Goal: Information Seeking & Learning: Understand process/instructions

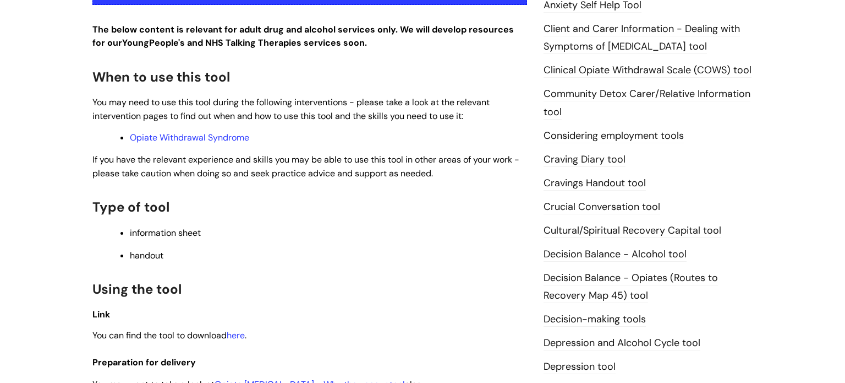
scroll to position [453, 0]
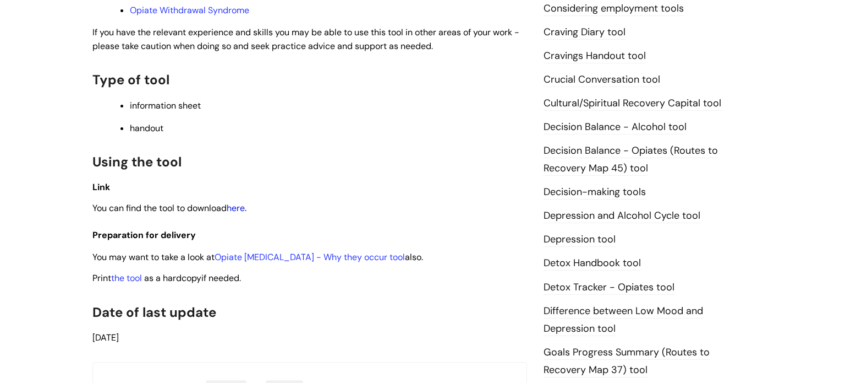
click at [245, 211] on link "here" at bounding box center [236, 208] width 18 height 12
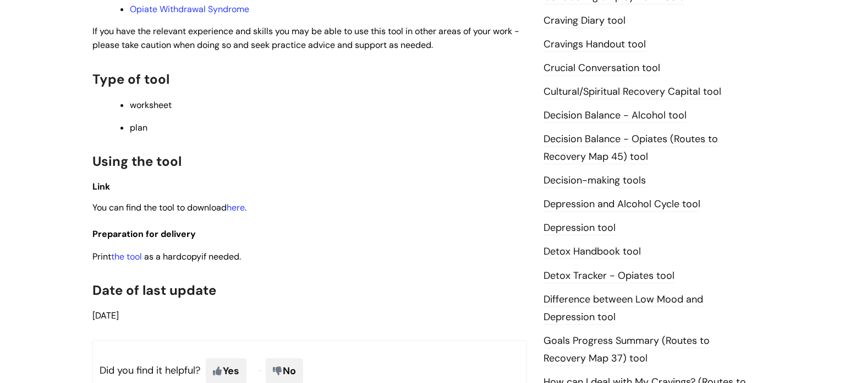
scroll to position [474, 0]
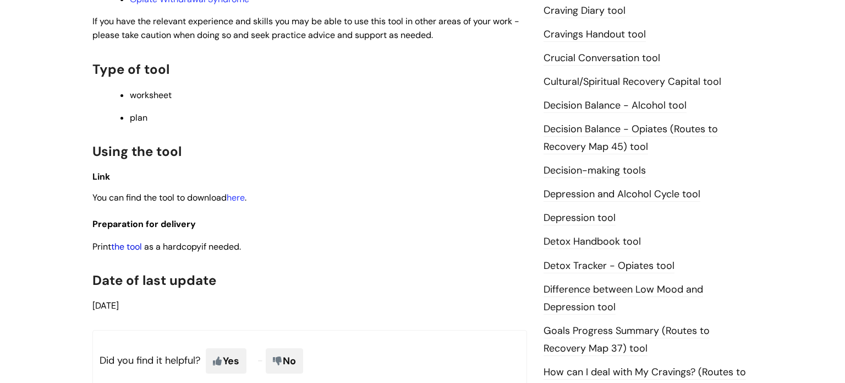
click at [134, 252] on link "the tool" at bounding box center [126, 247] width 31 height 12
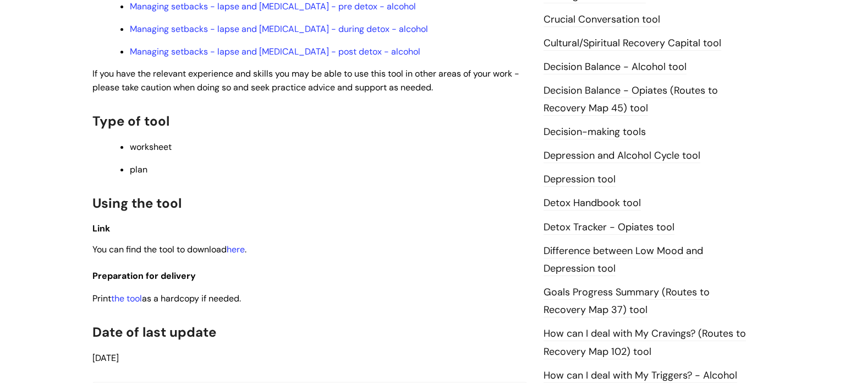
scroll to position [532, 0]
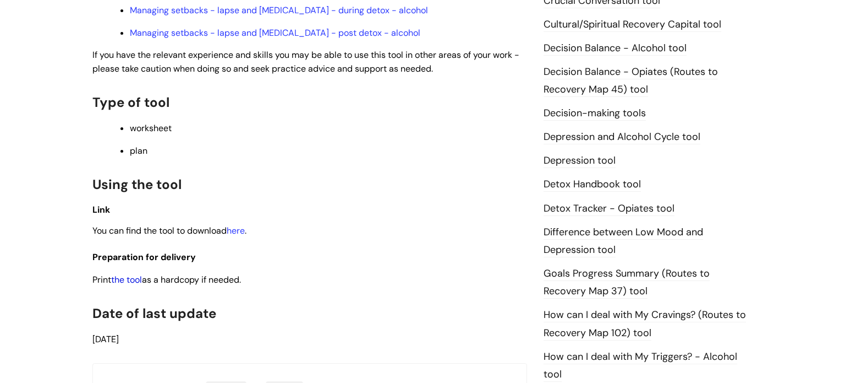
click at [134, 285] on link "the tool" at bounding box center [126, 280] width 31 height 12
